Goal: Transaction & Acquisition: Download file/media

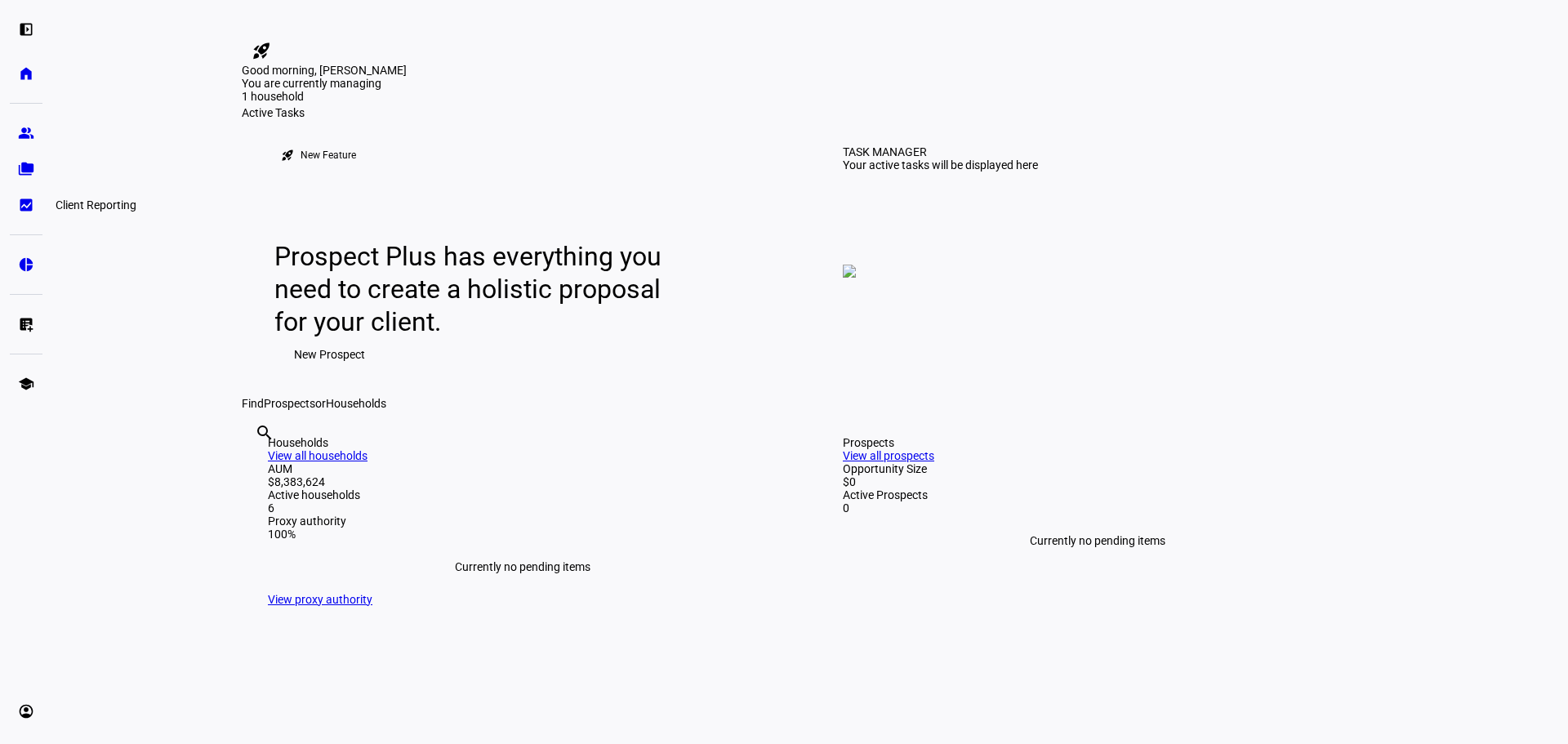
click at [31, 206] on eth-mat-symbol "bid_landscape" at bounding box center [26, 204] width 16 height 16
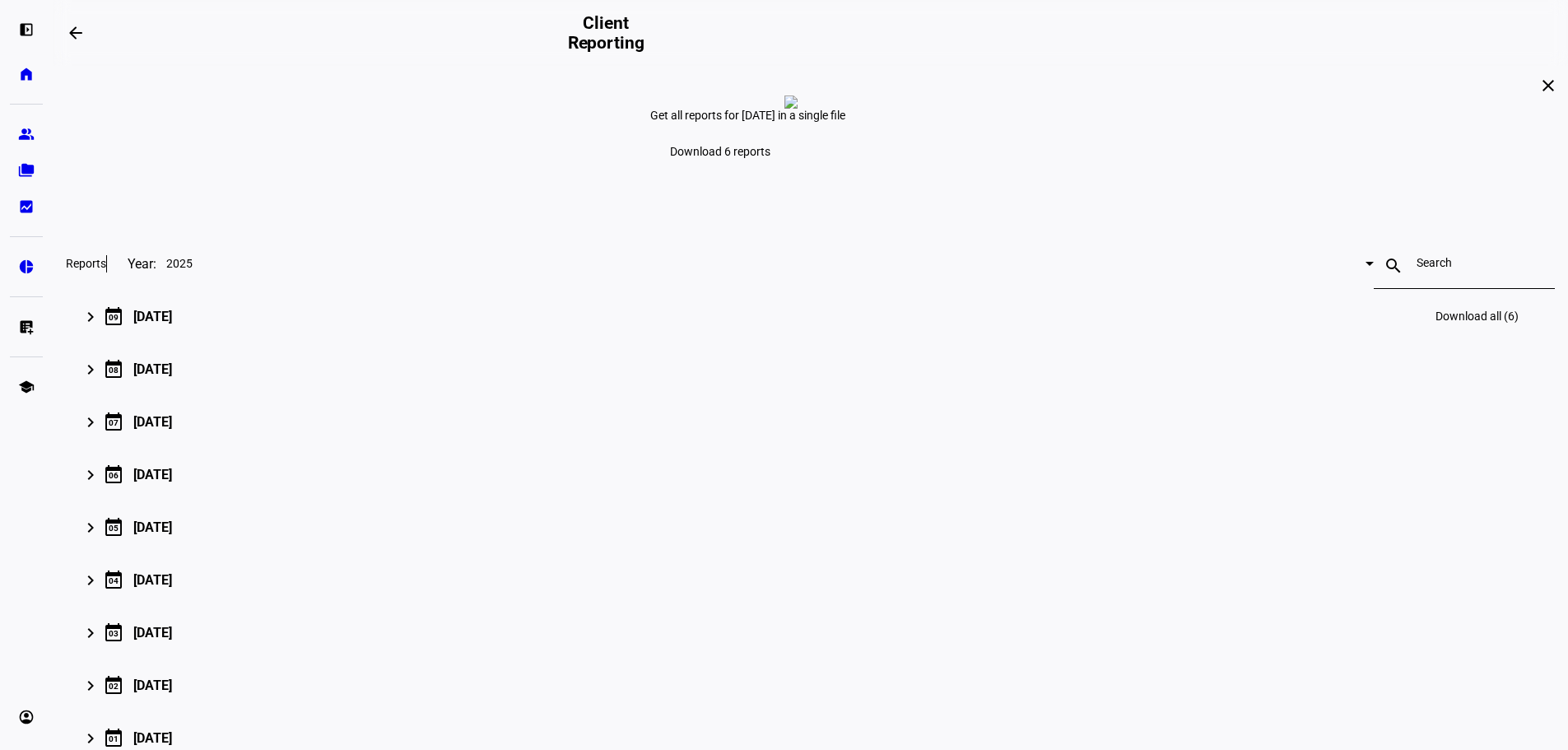
click at [351, 343] on mat-expansion-panel-header "keyboard_arrow_right calendar_today 09 September 2025 Download all (6)" at bounding box center [810, 315] width 1488 height 52
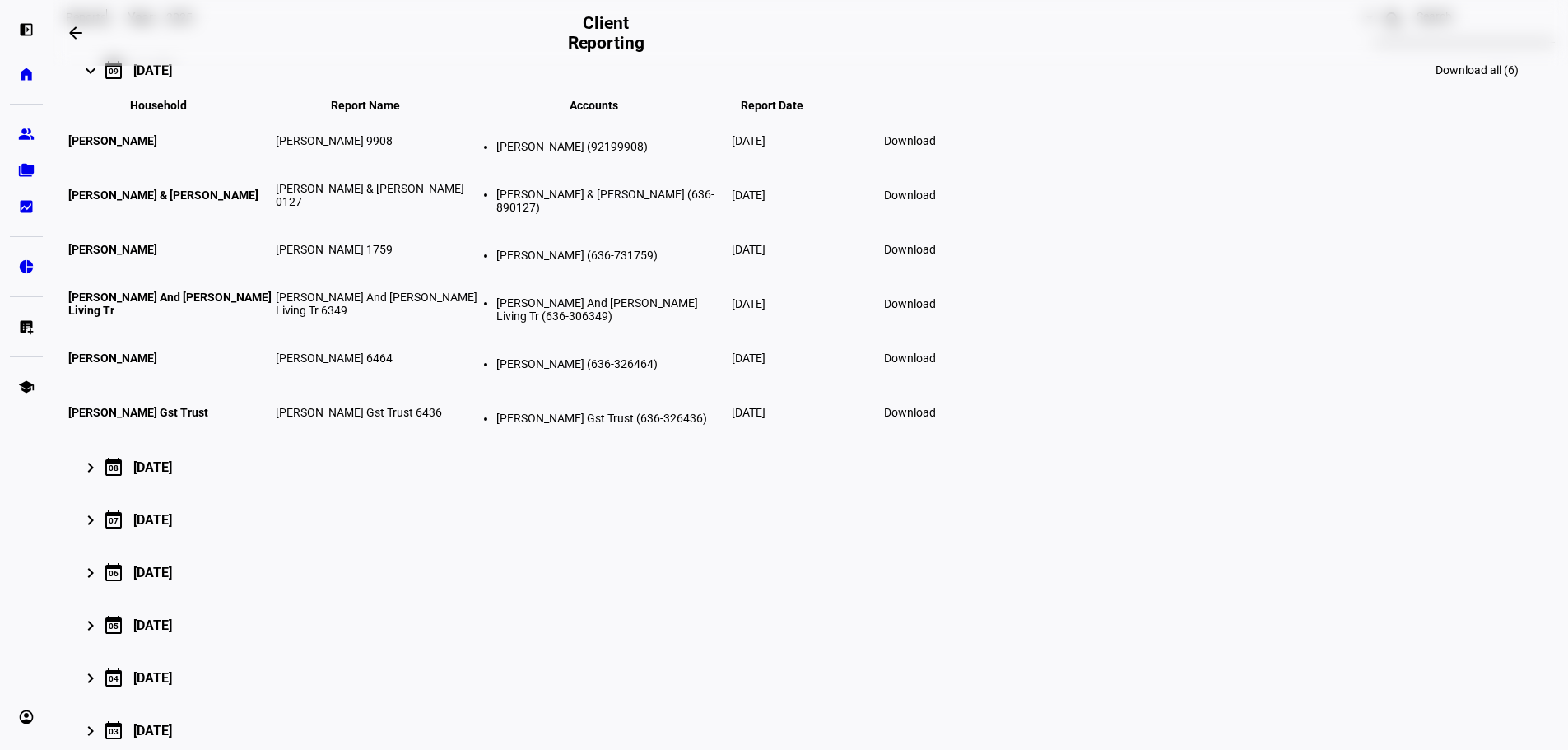
scroll to position [247, 0]
click at [936, 147] on span "Download" at bounding box center [910, 140] width 52 height 13
